Goal: Task Accomplishment & Management: Complete application form

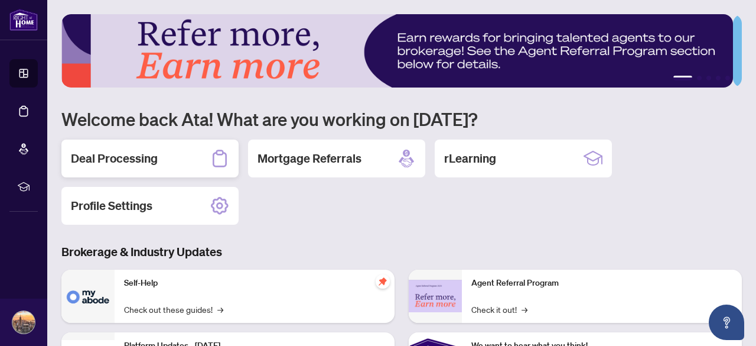
click at [121, 163] on h2 "Deal Processing" at bounding box center [114, 158] width 87 height 17
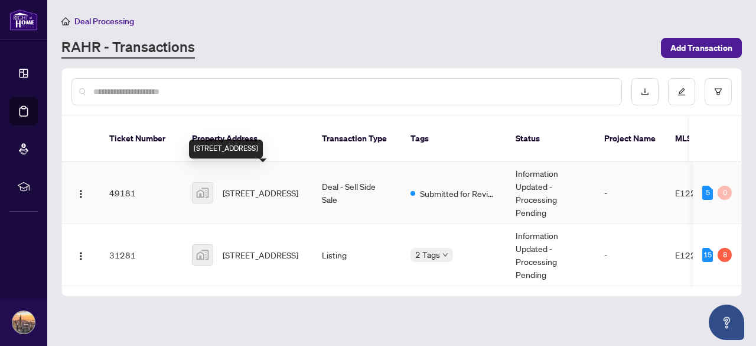
click at [288, 186] on span "29 Prospect Way, Whitby, Ontario L1N 0L4, Canada" at bounding box center [261, 192] width 76 height 13
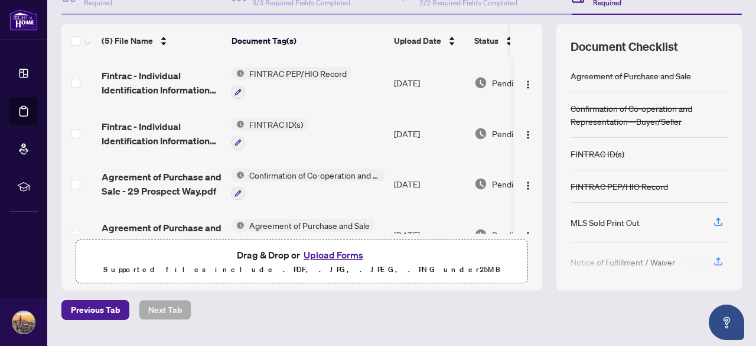
scroll to position [144, 0]
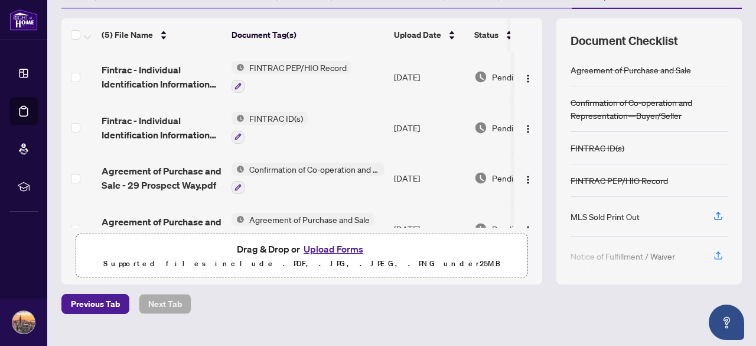
click at [712, 252] on div at bounding box center [649, 261] width 157 height 19
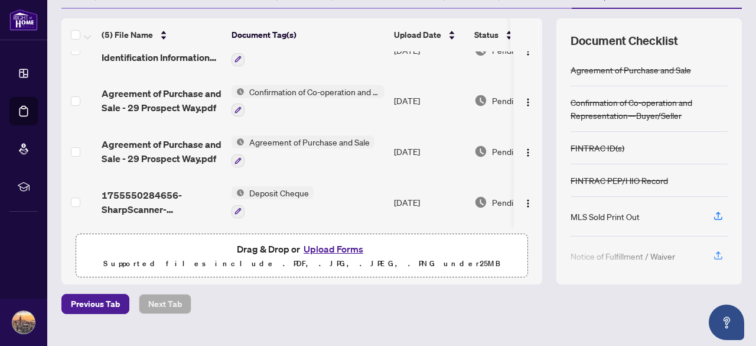
click at [337, 245] on button "Upload Forms" at bounding box center [333, 248] width 67 height 15
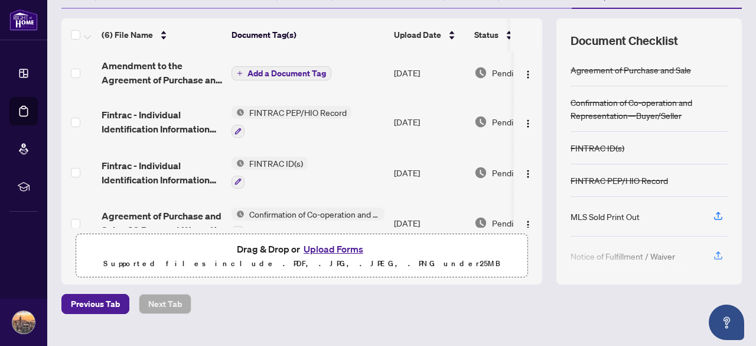
scroll to position [0, 0]
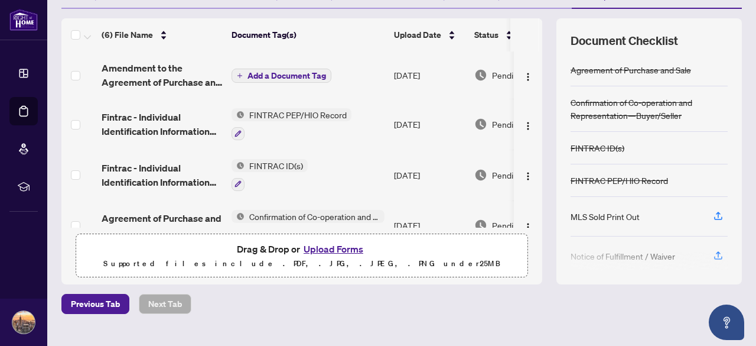
click at [267, 75] on span "Add a Document Tag" at bounding box center [287, 76] width 79 height 8
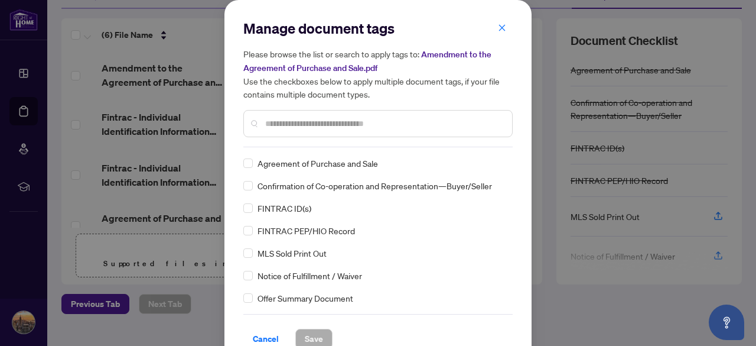
click at [320, 120] on input "text" at bounding box center [384, 123] width 238 height 13
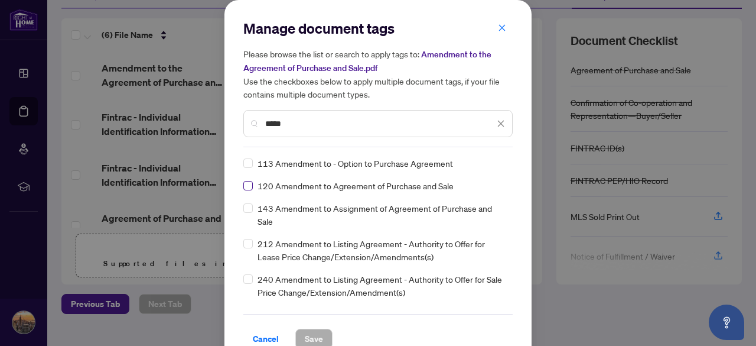
type input "*****"
click at [306, 334] on span "Save" at bounding box center [314, 338] width 18 height 19
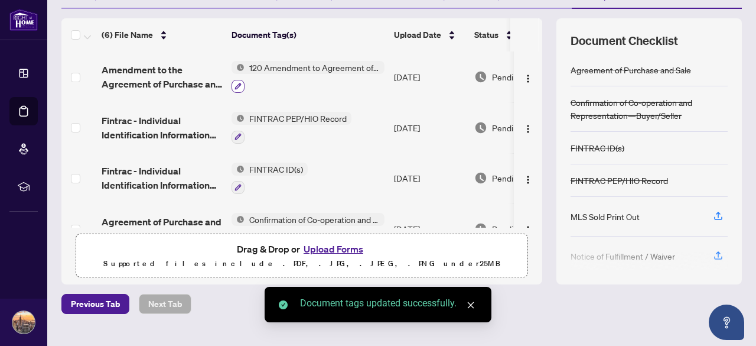
click at [242, 85] on button "button" at bounding box center [238, 86] width 13 height 13
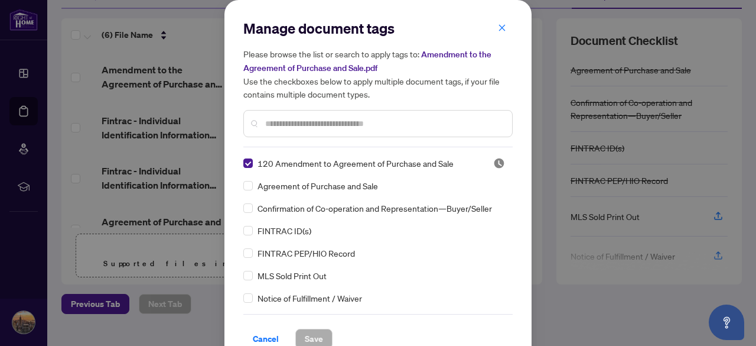
click at [287, 114] on div at bounding box center [377, 123] width 269 height 27
click at [292, 121] on input "text" at bounding box center [384, 123] width 238 height 13
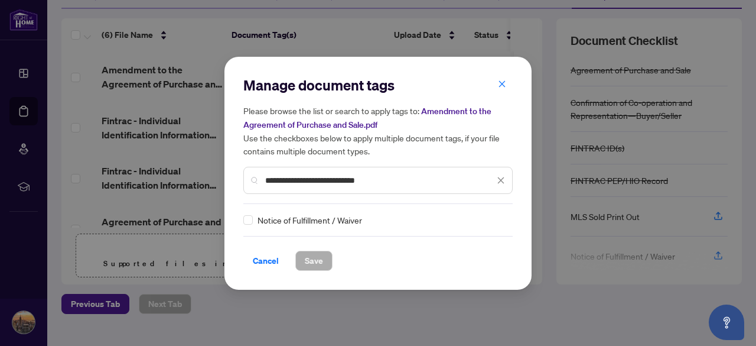
type input "**********"
click at [254, 220] on div "Notice of Fulfillment / Waiver" at bounding box center [374, 219] width 262 height 13
click at [303, 259] on button "Save" at bounding box center [313, 261] width 37 height 20
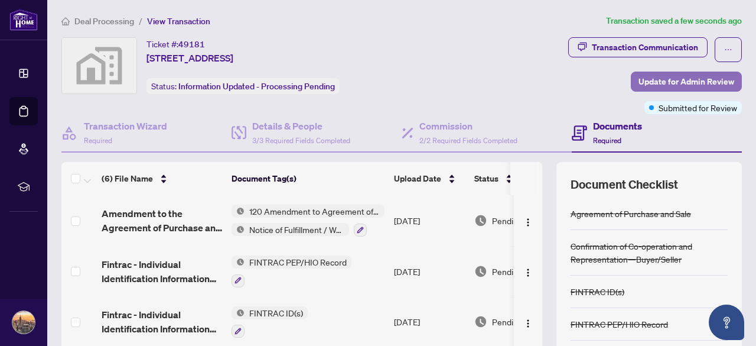
click at [660, 85] on span "Update for Admin Review" at bounding box center [687, 81] width 96 height 19
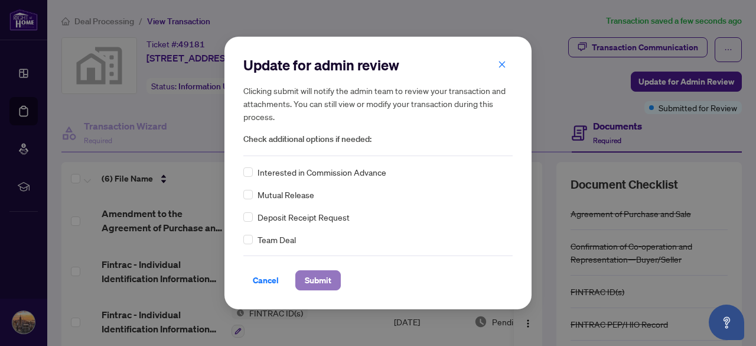
click at [316, 272] on span "Submit" at bounding box center [318, 280] width 27 height 19
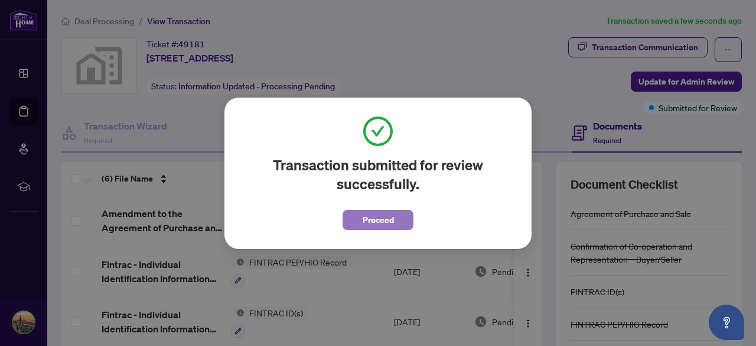
click at [372, 213] on span "Proceed" at bounding box center [378, 219] width 31 height 19
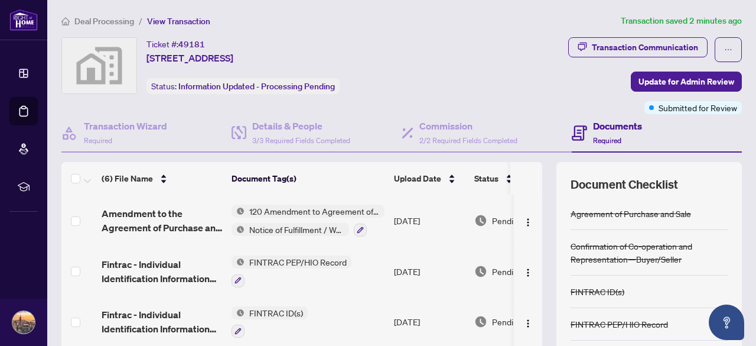
click at [493, 101] on div "Transaction Communication Update for Admin Review Submitted for Review" at bounding box center [600, 75] width 286 height 77
